Goal: Information Seeking & Learning: Understand process/instructions

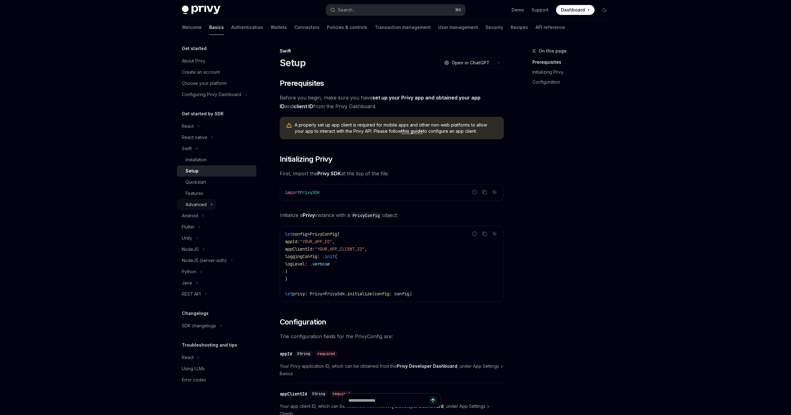
click at [197, 207] on div "Advanced" at bounding box center [196, 204] width 21 height 7
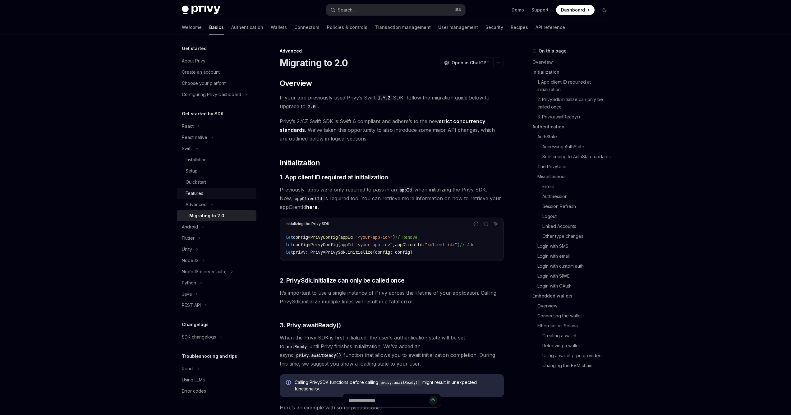
click at [200, 195] on div "Features" at bounding box center [195, 193] width 18 height 7
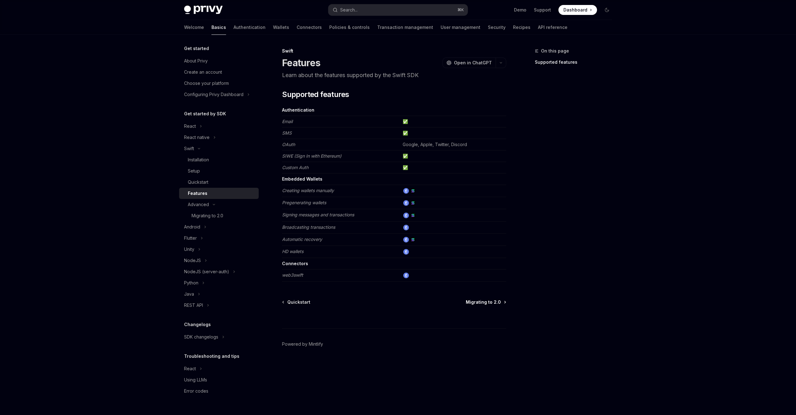
click at [495, 304] on span "Migrating to 2.0" at bounding box center [483, 302] width 35 height 6
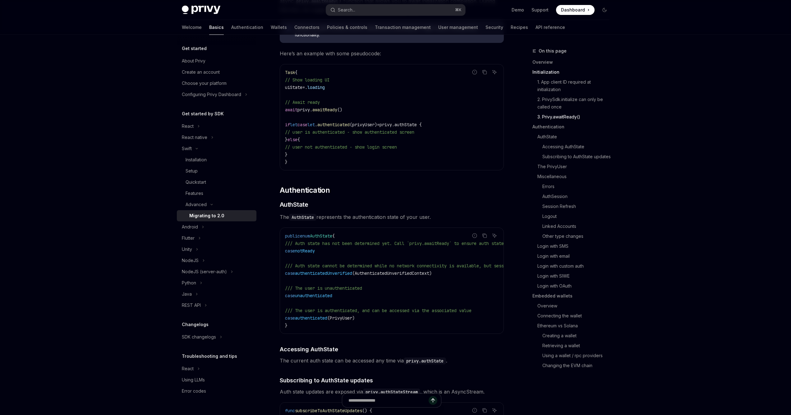
scroll to position [452, 0]
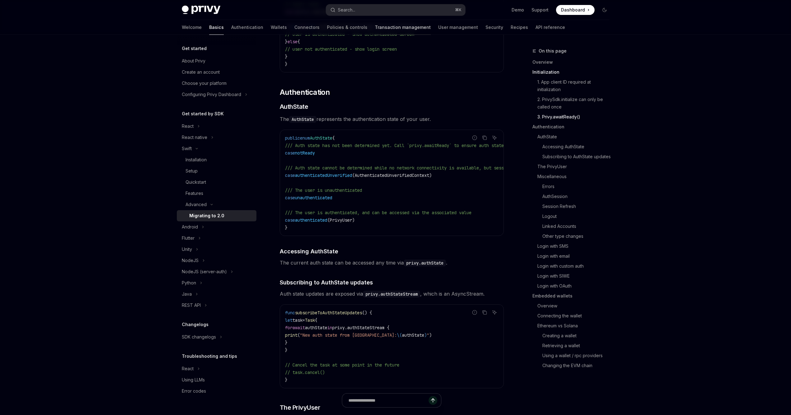
click at [388, 27] on link "Transaction management" at bounding box center [403, 27] width 56 height 15
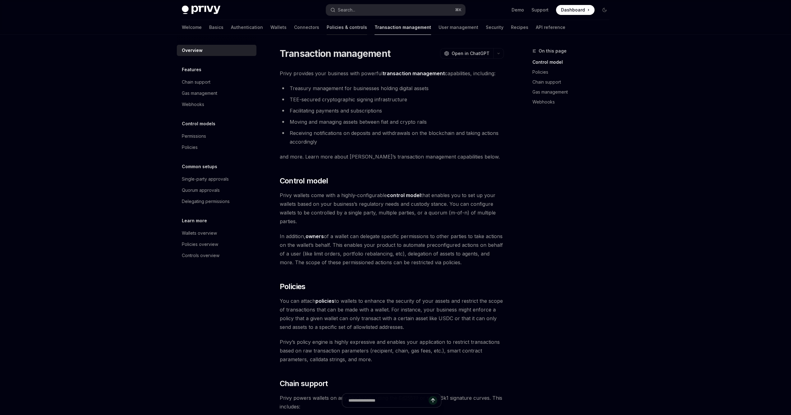
click at [327, 28] on link "Policies & controls" at bounding box center [347, 27] width 40 height 15
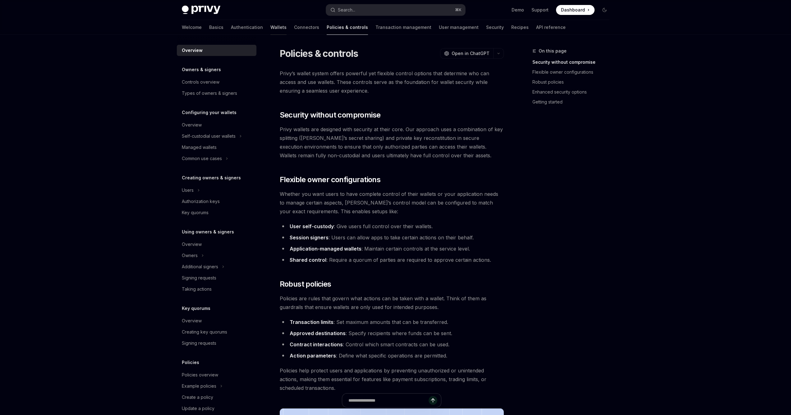
click at [270, 28] on link "Wallets" at bounding box center [278, 27] width 16 height 15
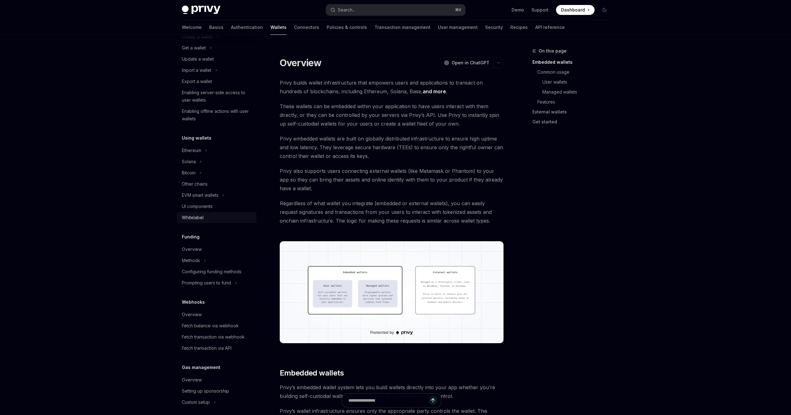
scroll to position [119, 0]
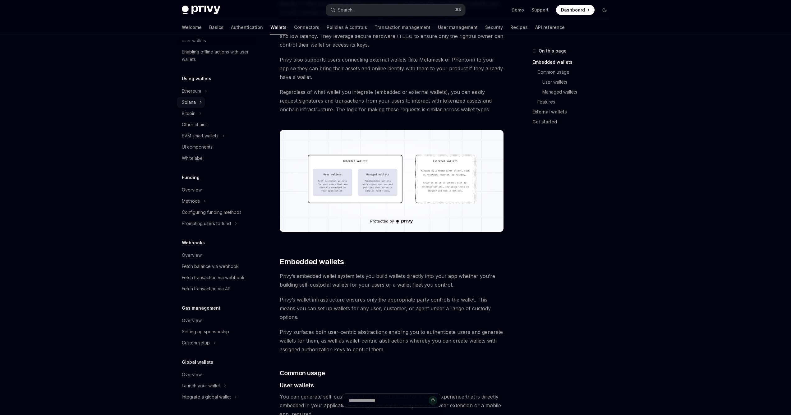
click at [196, 103] on div "Solana" at bounding box center [189, 102] width 14 height 7
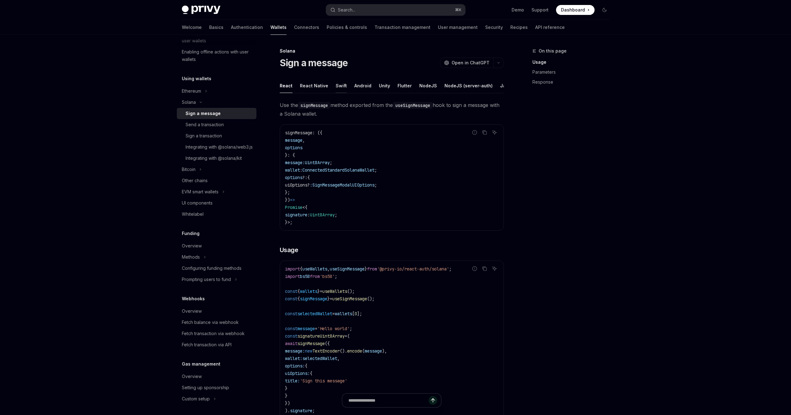
click at [340, 83] on button "Swift" at bounding box center [341, 85] width 11 height 15
type textarea "*"
